Goal: Navigation & Orientation: Go to known website

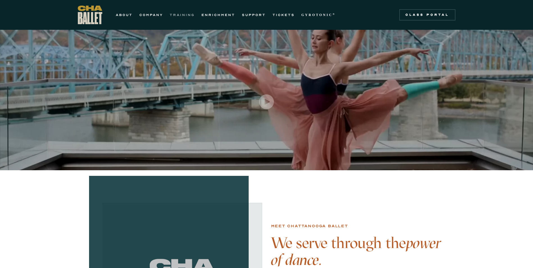
click at [188, 14] on link "TRAINING" at bounding box center [182, 15] width 25 height 7
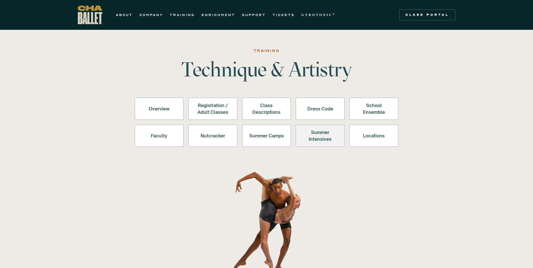
click at [314, 128] on link "Summer Intensives" at bounding box center [320, 135] width 49 height 22
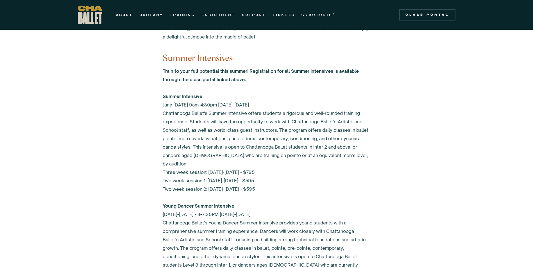
scroll to position [2250, 0]
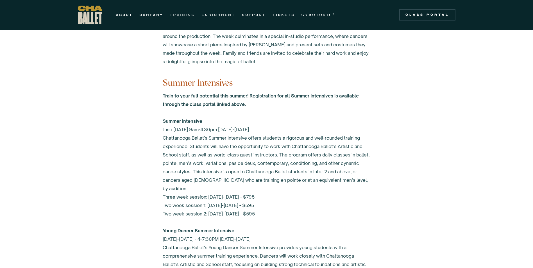
click at [182, 13] on link "TRAINING" at bounding box center [182, 15] width 25 height 7
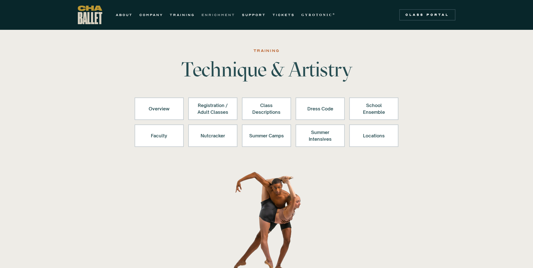
click at [222, 14] on link "ENRICHMENT" at bounding box center [218, 15] width 34 height 7
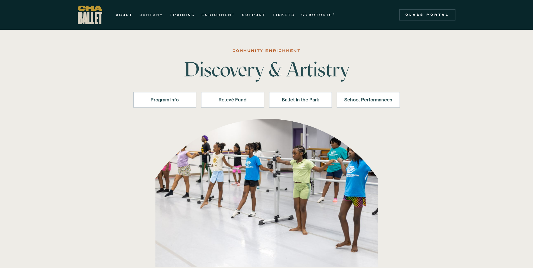
click at [150, 15] on link "COMPANY" at bounding box center [151, 15] width 24 height 7
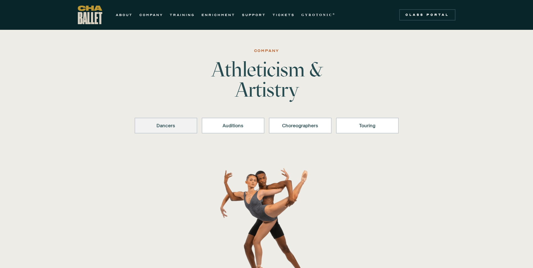
click at [173, 125] on div "Dancers" at bounding box center [166, 125] width 48 height 7
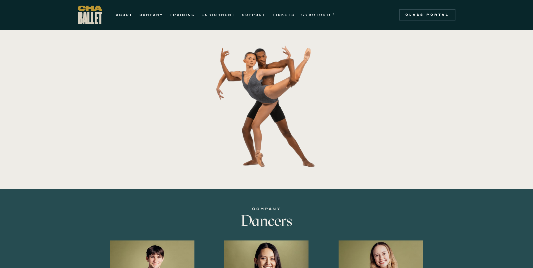
scroll to position [110, 0]
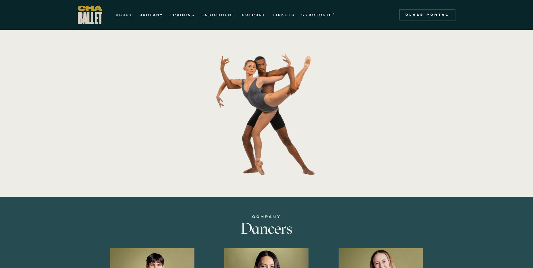
click at [128, 15] on link "ABOUT" at bounding box center [124, 15] width 17 height 7
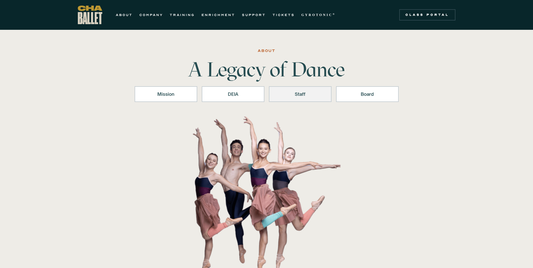
click at [311, 94] on div "Staff" at bounding box center [300, 94] width 48 height 7
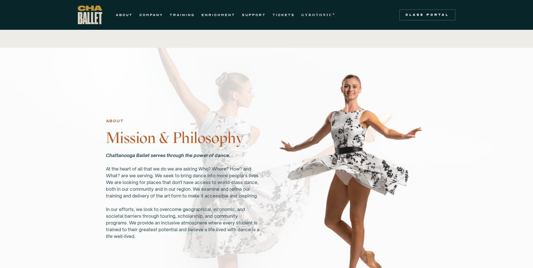
scroll to position [241, 0]
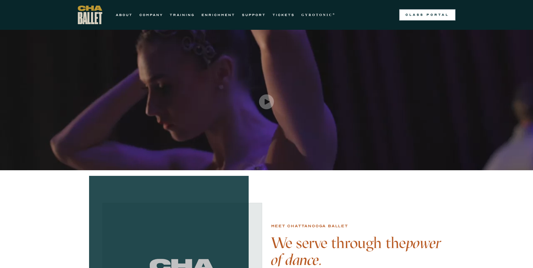
click at [442, 15] on div "Class Portal" at bounding box center [427, 15] width 49 height 4
